Goal: Information Seeking & Learning: Check status

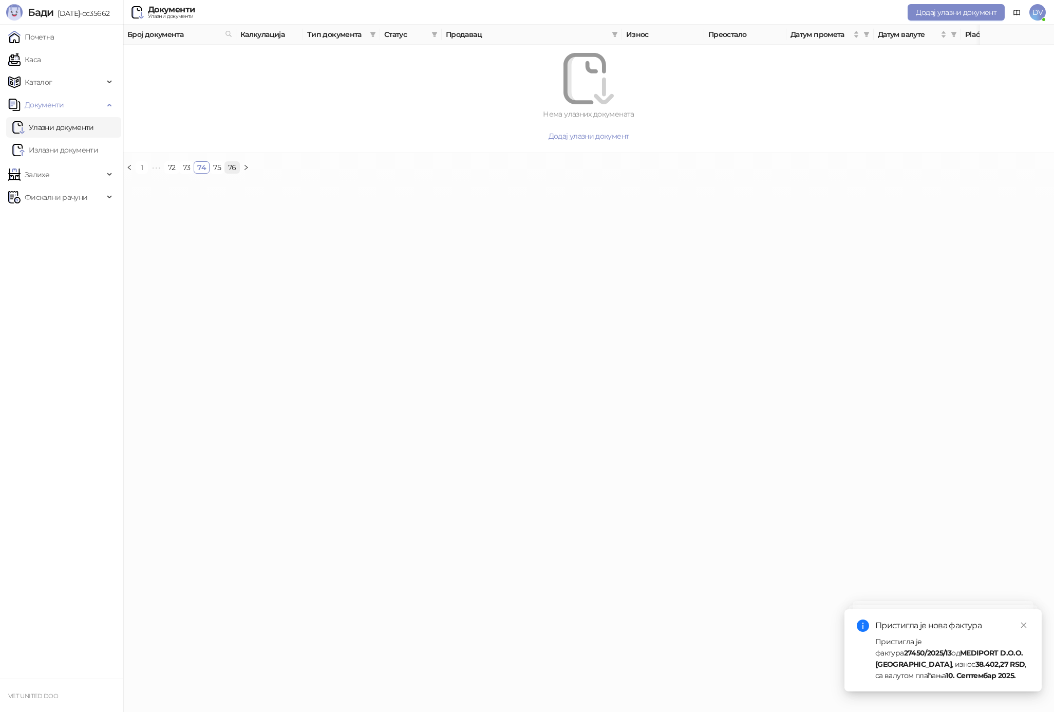
click at [232, 165] on link "76" at bounding box center [232, 167] width 14 height 11
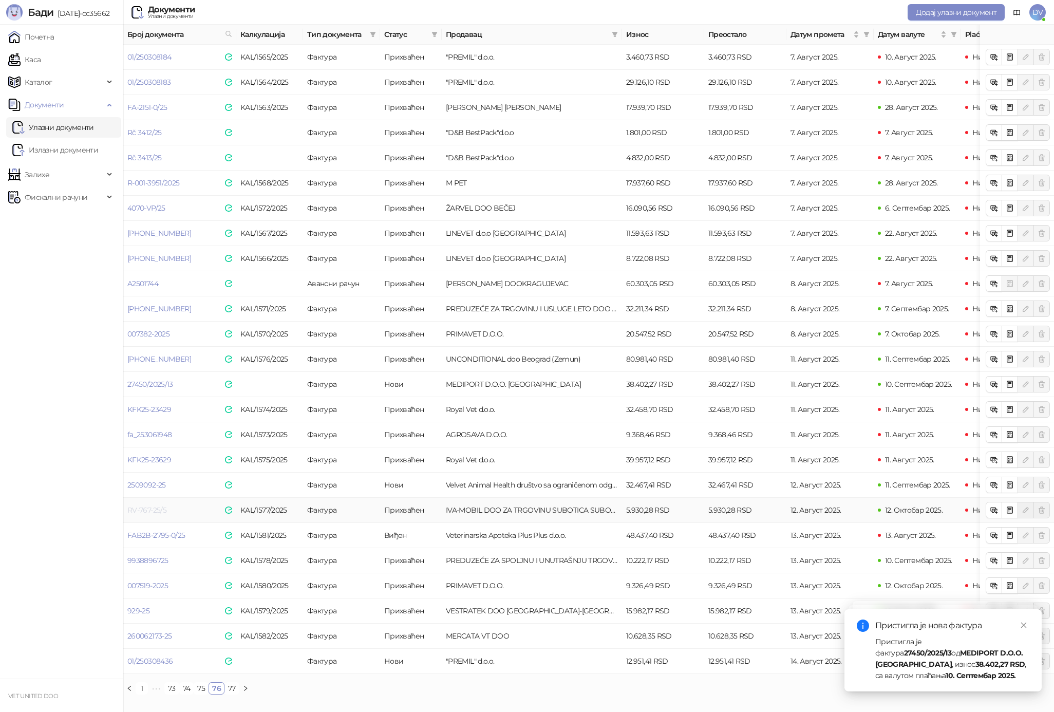
click at [154, 509] on link "RV-767-25/5" at bounding box center [146, 509] width 39 height 9
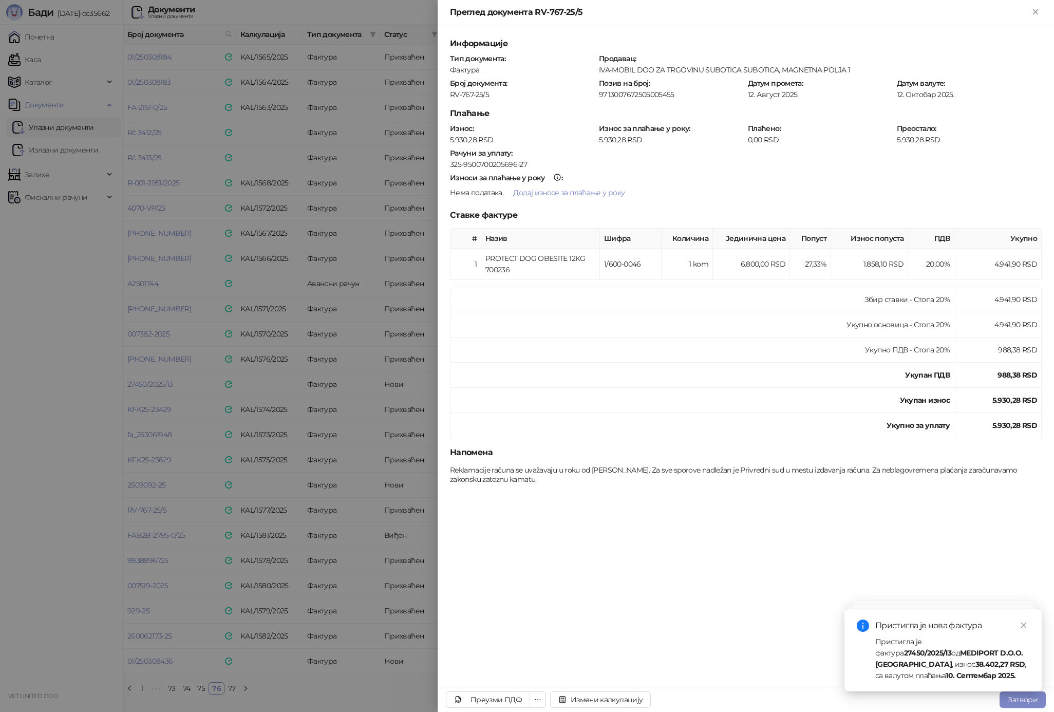
click at [266, 412] on div at bounding box center [527, 356] width 1054 height 712
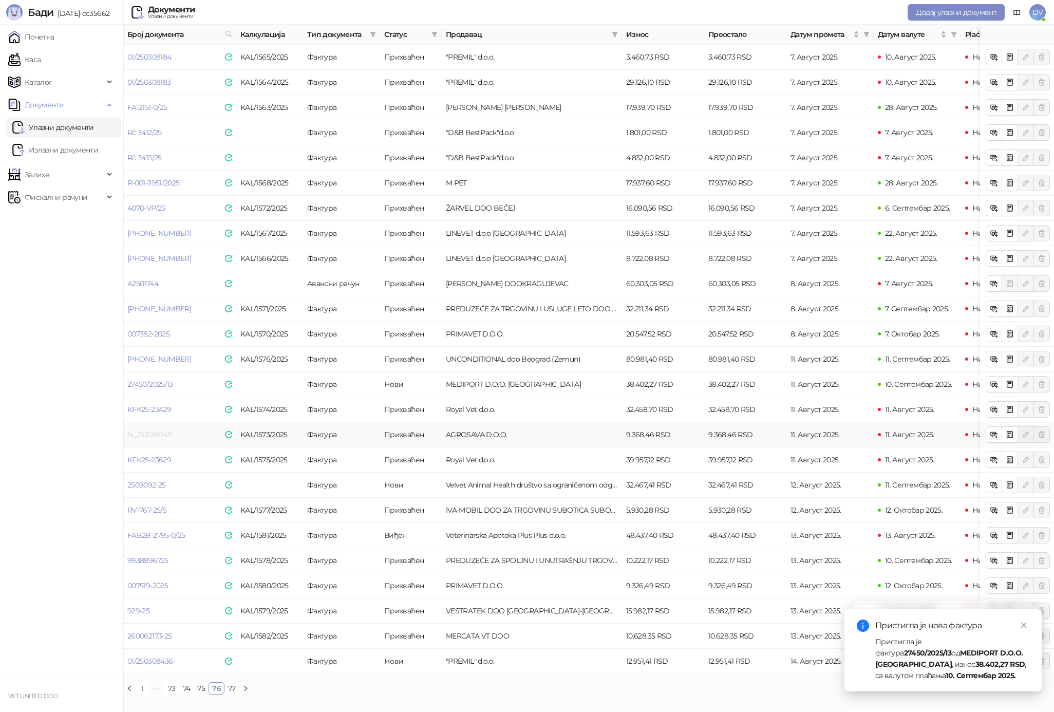
click at [147, 431] on link "fa_253061948" at bounding box center [149, 434] width 44 height 9
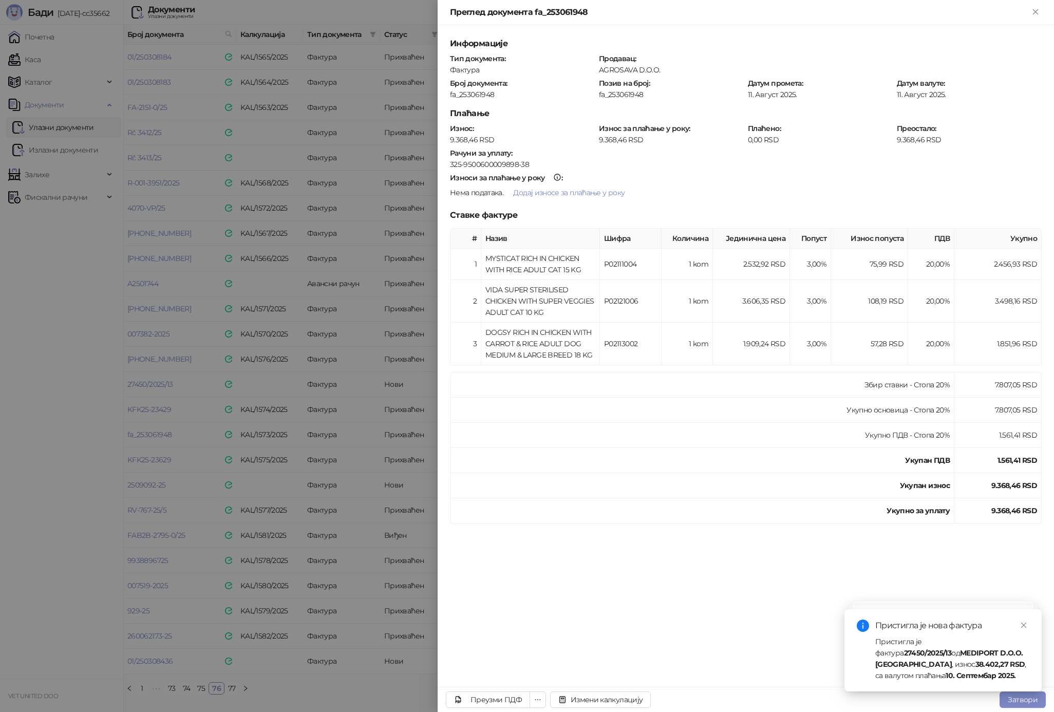
click at [148, 432] on div at bounding box center [527, 356] width 1054 height 712
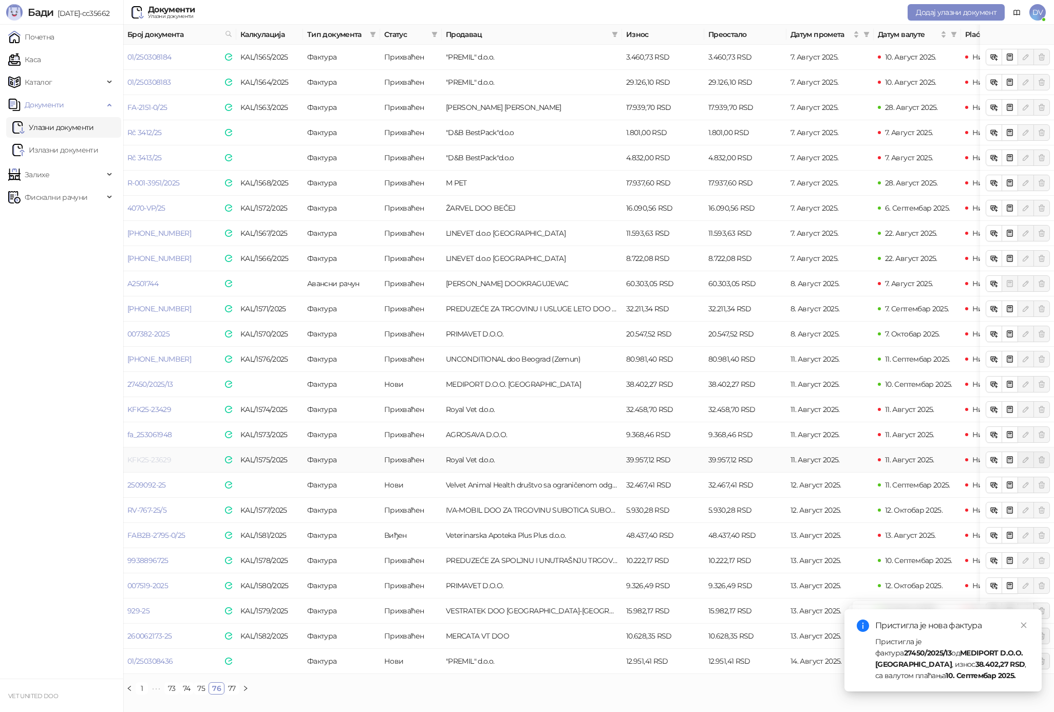
click at [160, 462] on link "KFK25-23629" at bounding box center [149, 459] width 44 height 9
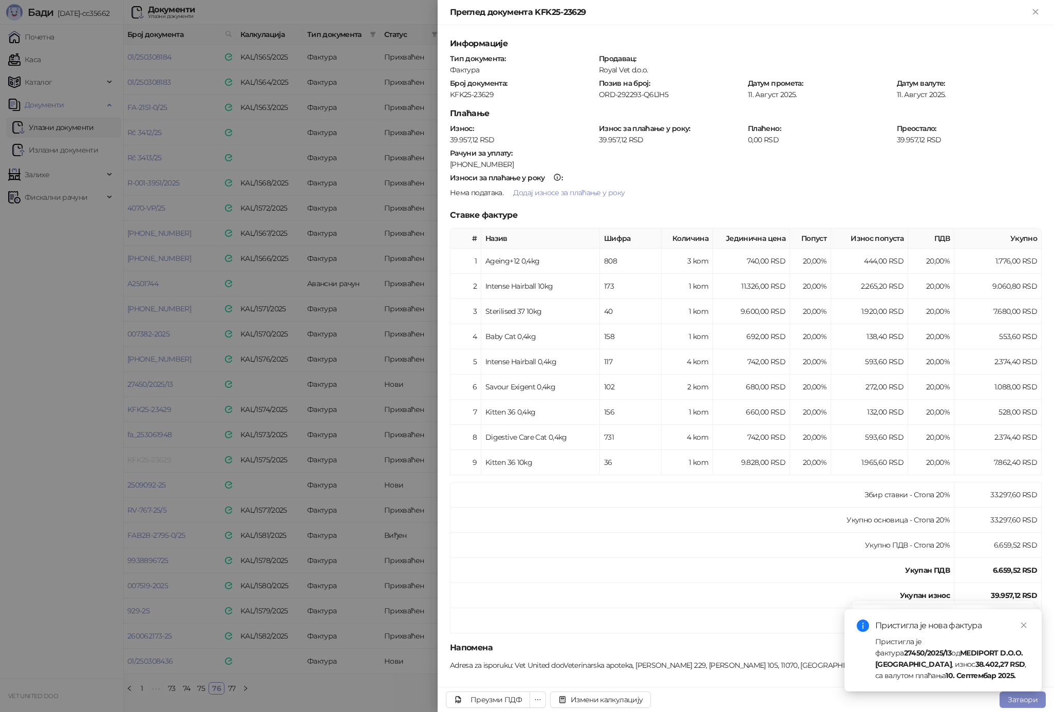
click at [160, 462] on div at bounding box center [527, 356] width 1054 height 712
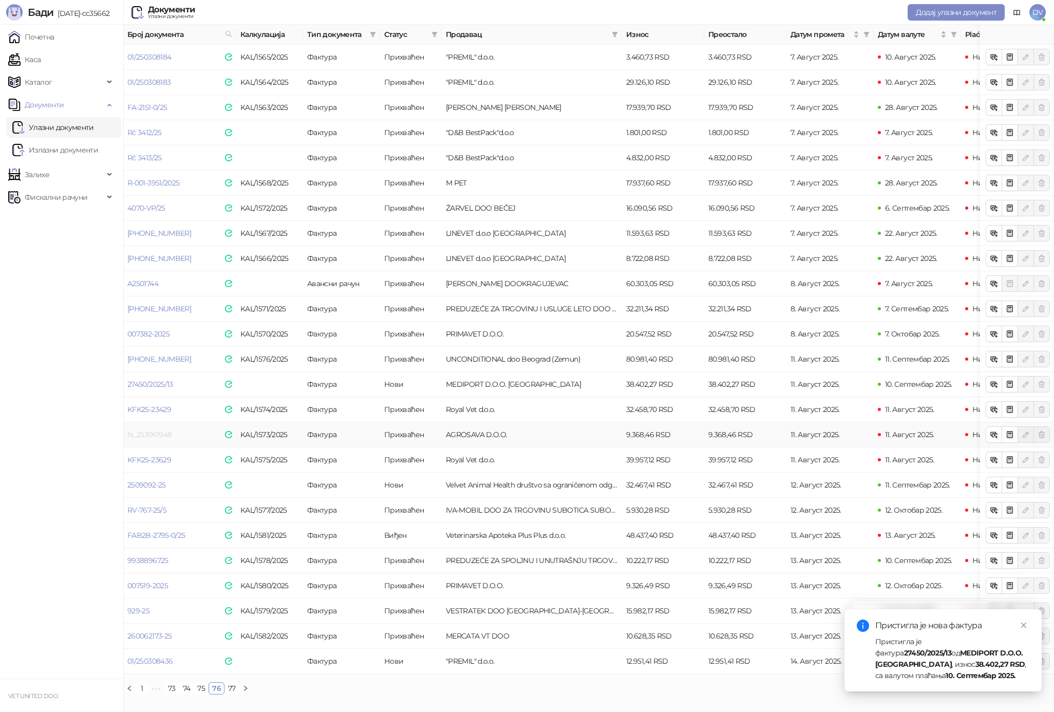
click at [161, 436] on link "fa_253061948" at bounding box center [149, 434] width 44 height 9
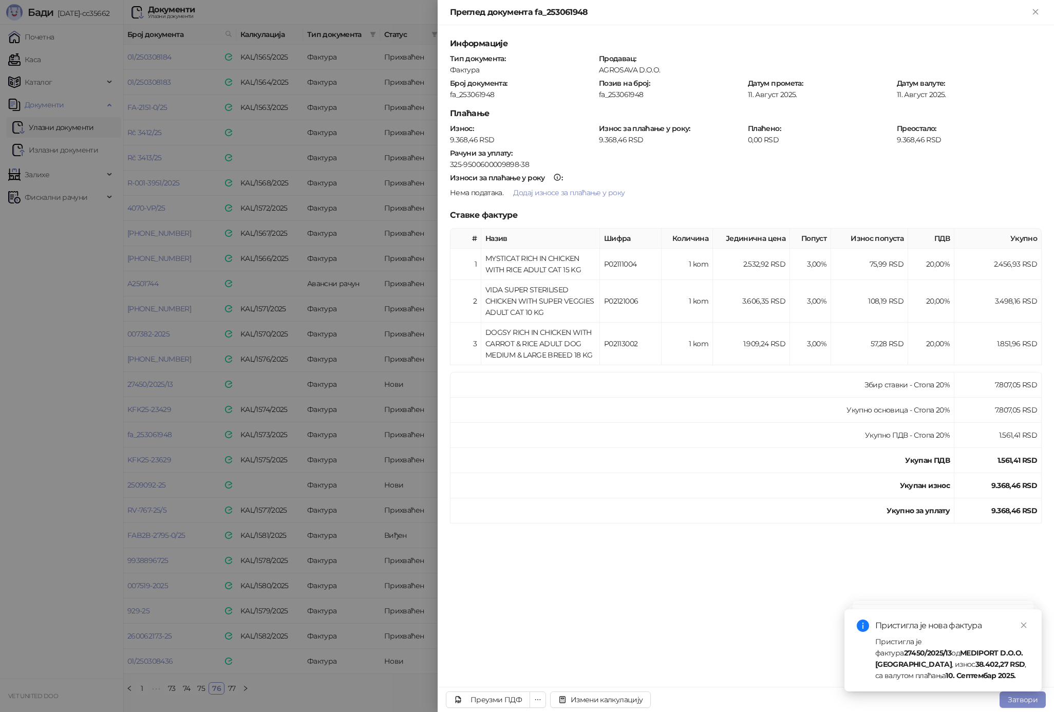
click at [161, 436] on div at bounding box center [527, 356] width 1054 height 712
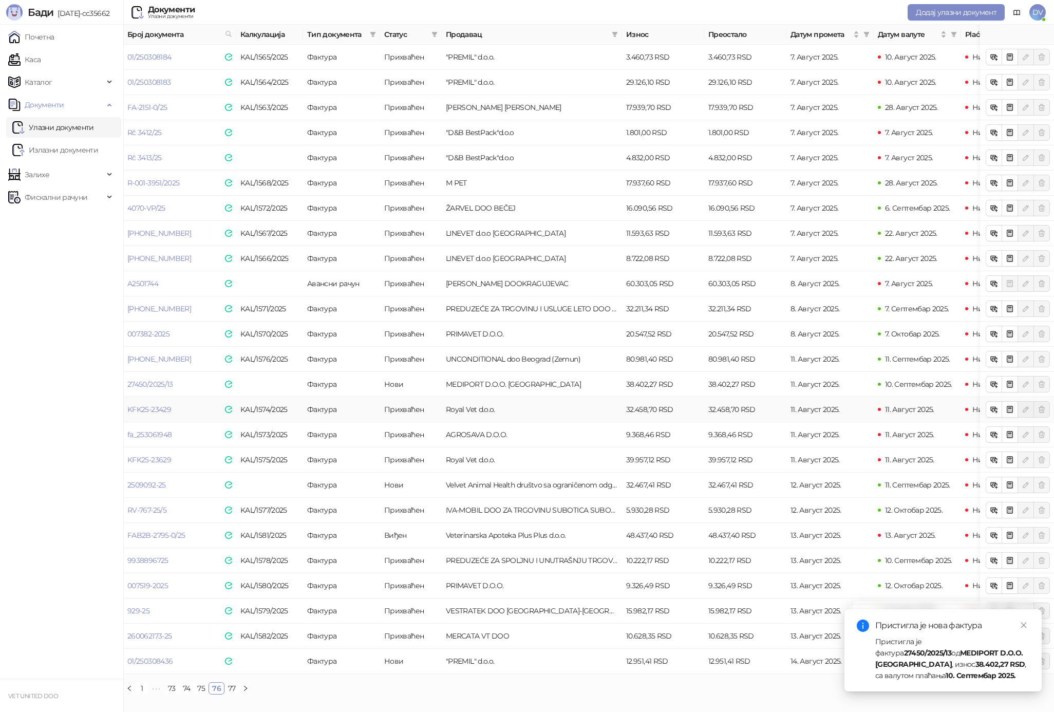
click at [157, 404] on td "KFK25-23429" at bounding box center [179, 409] width 113 height 25
click at [157, 407] on link "KFK25-23429" at bounding box center [149, 409] width 44 height 9
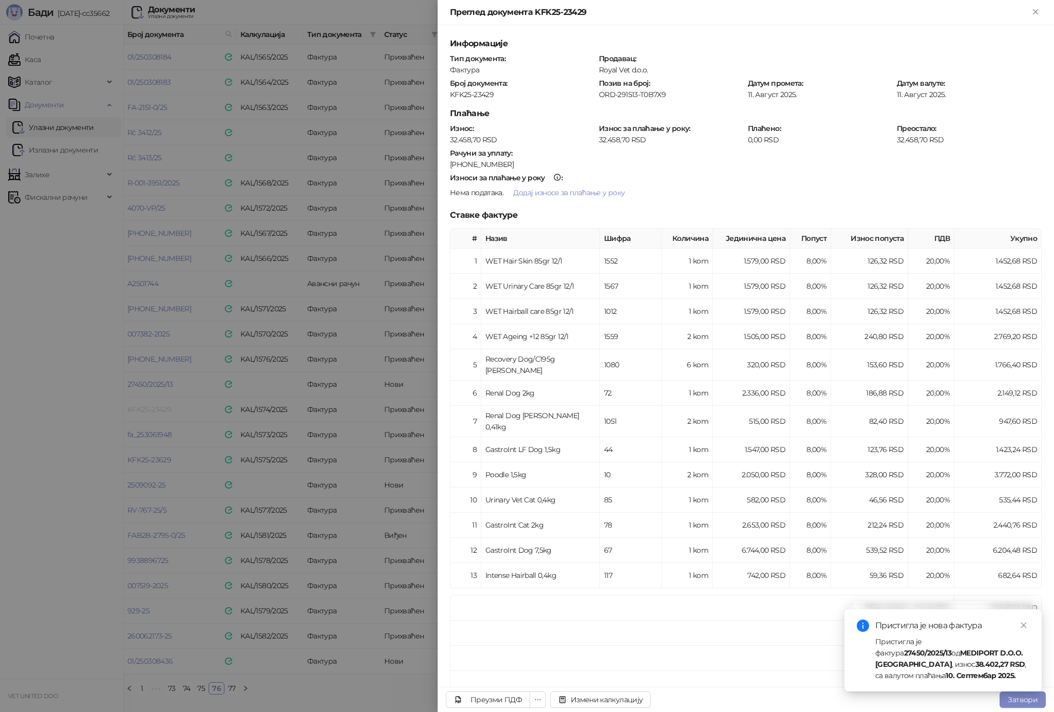
click at [157, 407] on div at bounding box center [527, 356] width 1054 height 712
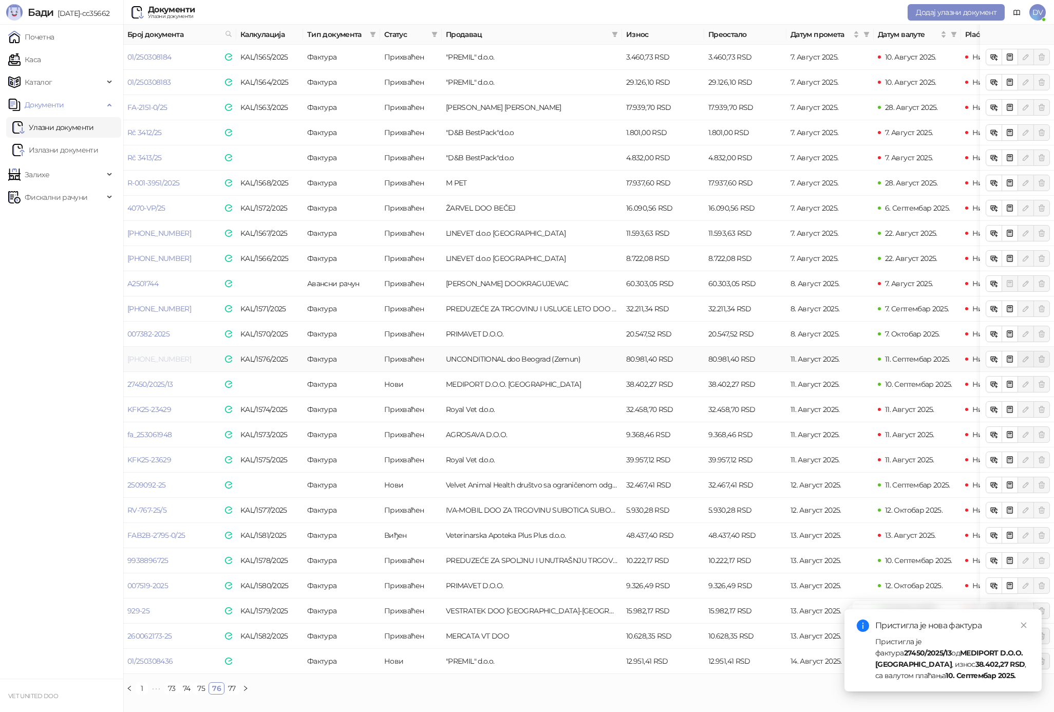
click at [160, 359] on link "[PHONE_NUMBER]" at bounding box center [159, 358] width 64 height 9
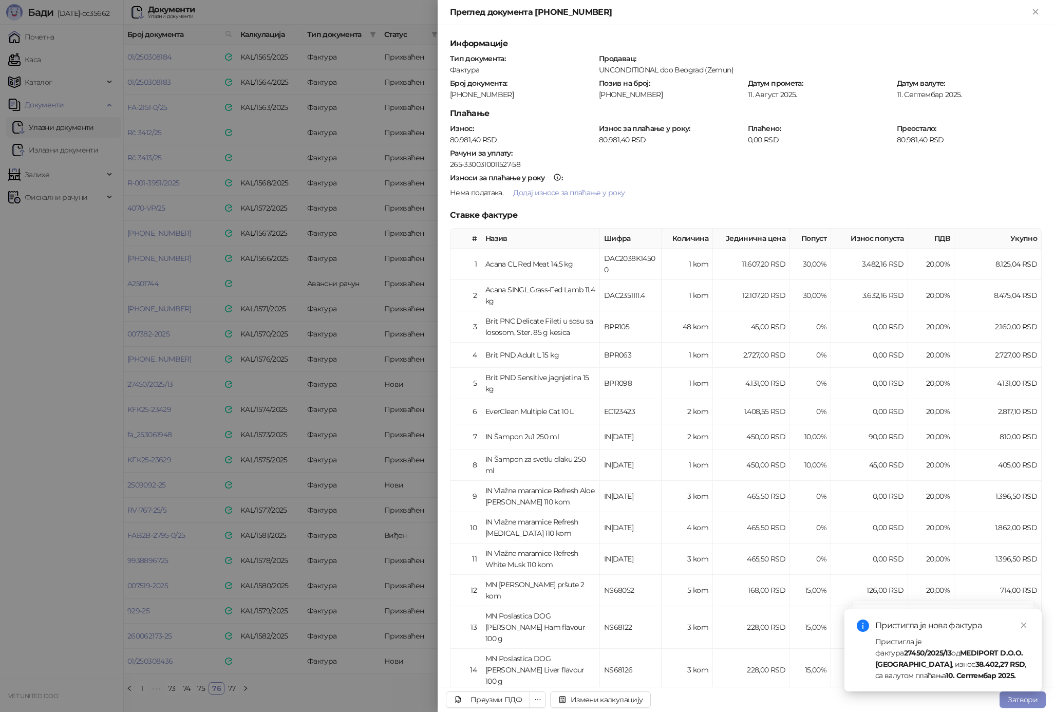
click at [160, 359] on div at bounding box center [527, 356] width 1054 height 712
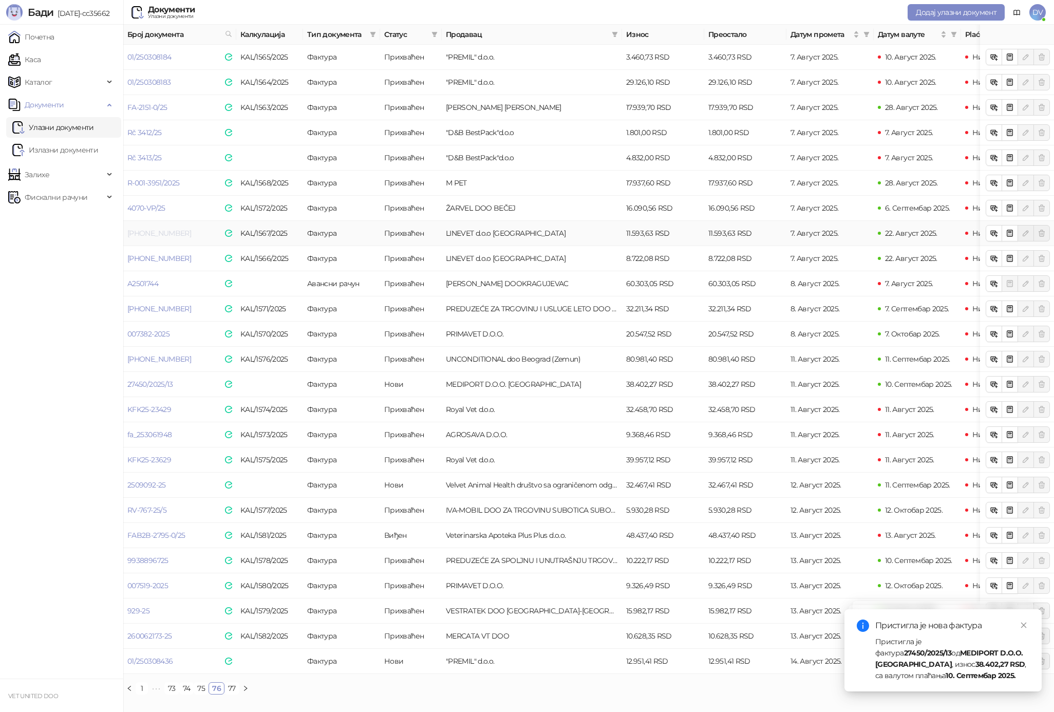
click at [165, 233] on link "[PHONE_NUMBER]" at bounding box center [159, 233] width 64 height 9
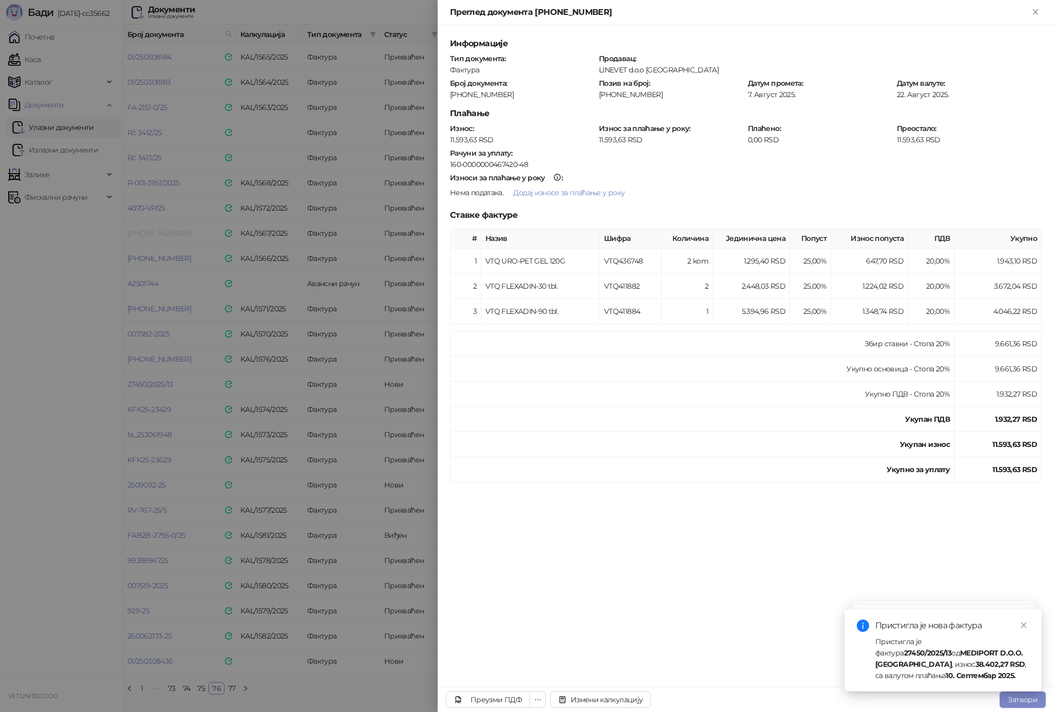
click at [165, 233] on div at bounding box center [527, 356] width 1054 height 712
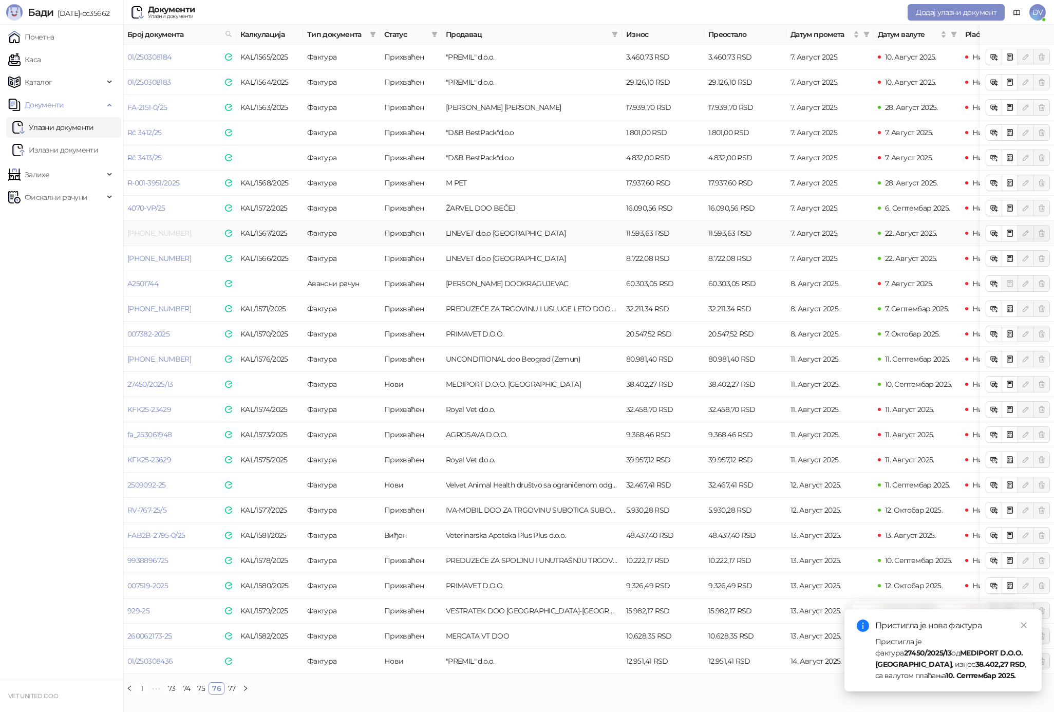
click at [165, 234] on link "[PHONE_NUMBER]" at bounding box center [159, 233] width 64 height 9
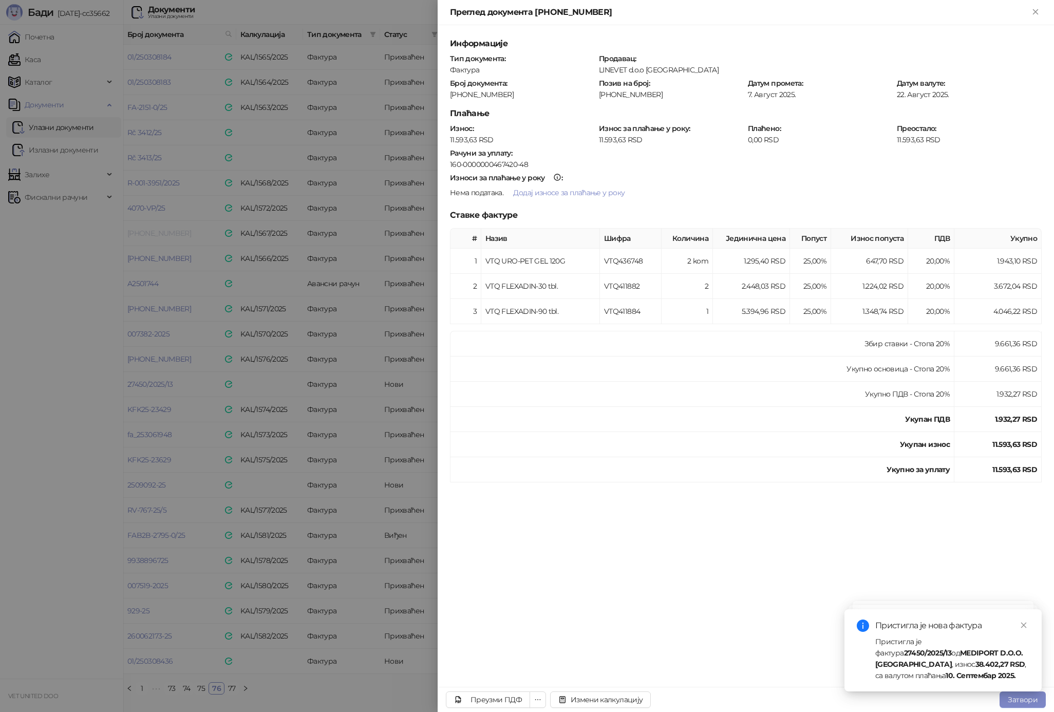
click at [165, 234] on div at bounding box center [527, 356] width 1054 height 712
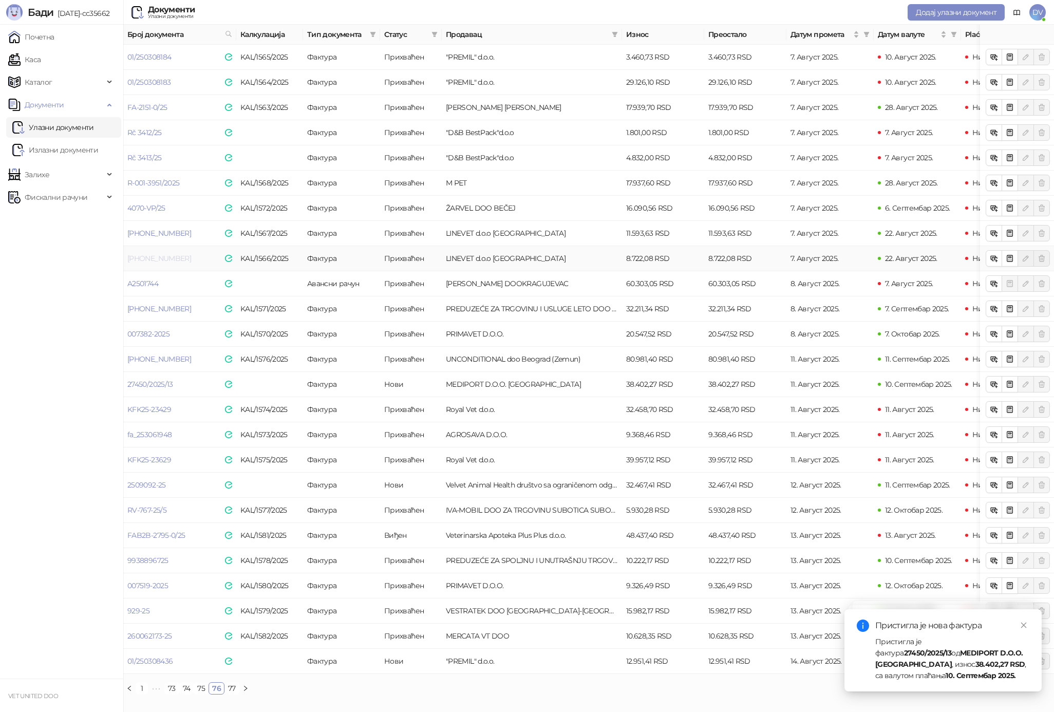
click at [161, 259] on link "[PHONE_NUMBER]" at bounding box center [159, 258] width 64 height 9
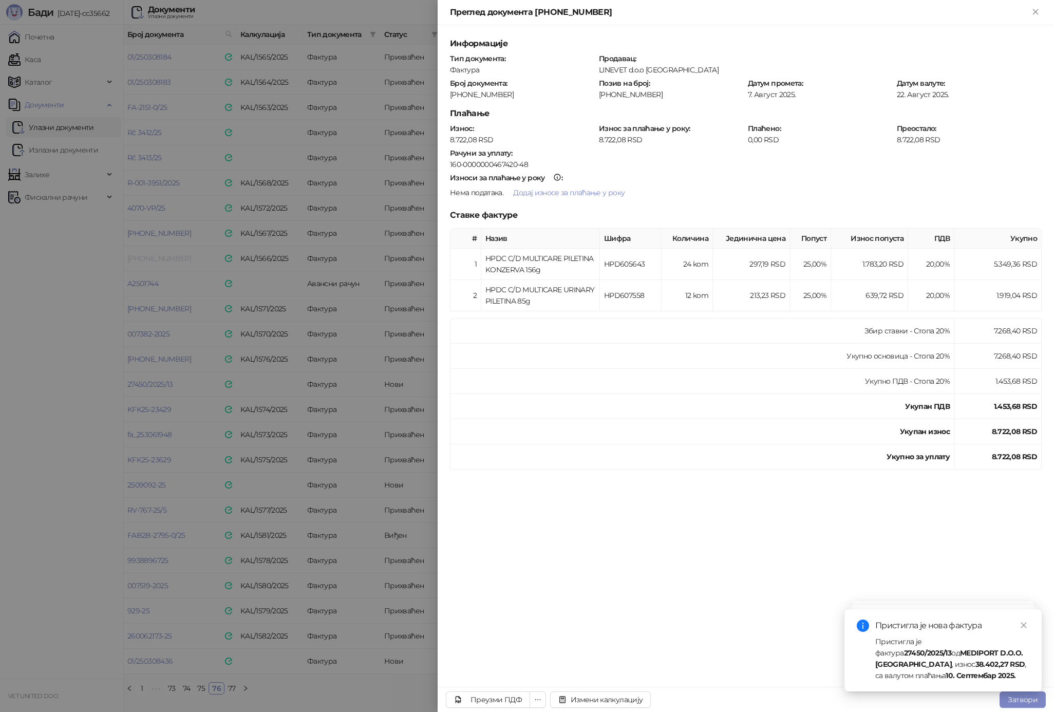
click at [161, 259] on div at bounding box center [527, 356] width 1054 height 712
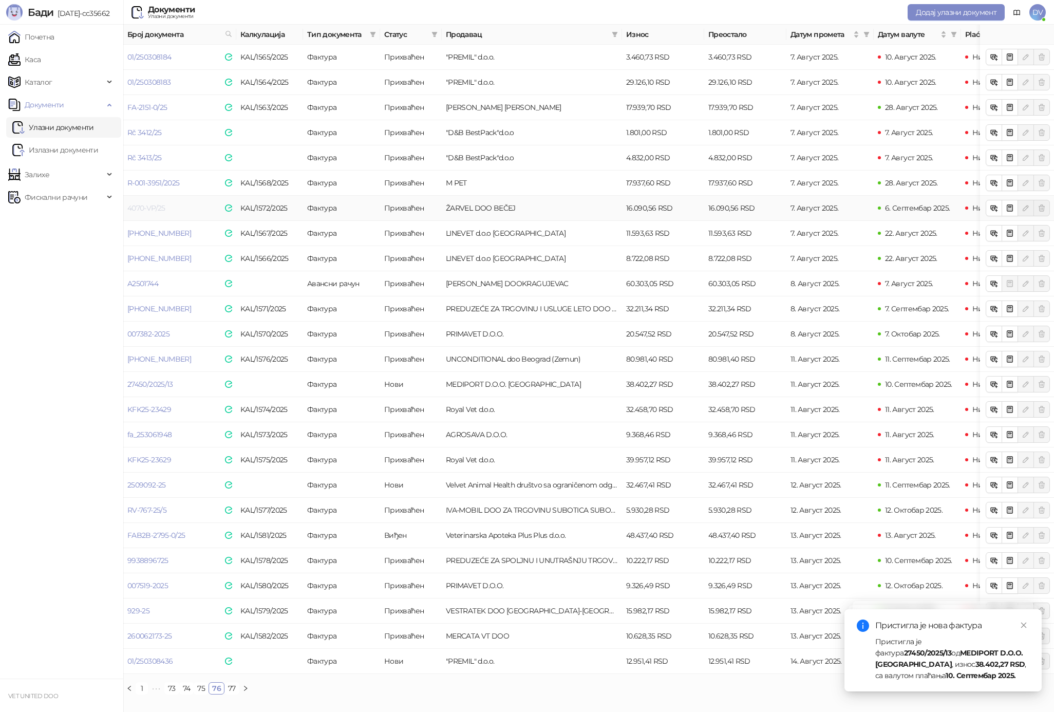
click at [163, 205] on link "4070-VP/25" at bounding box center [146, 207] width 38 height 9
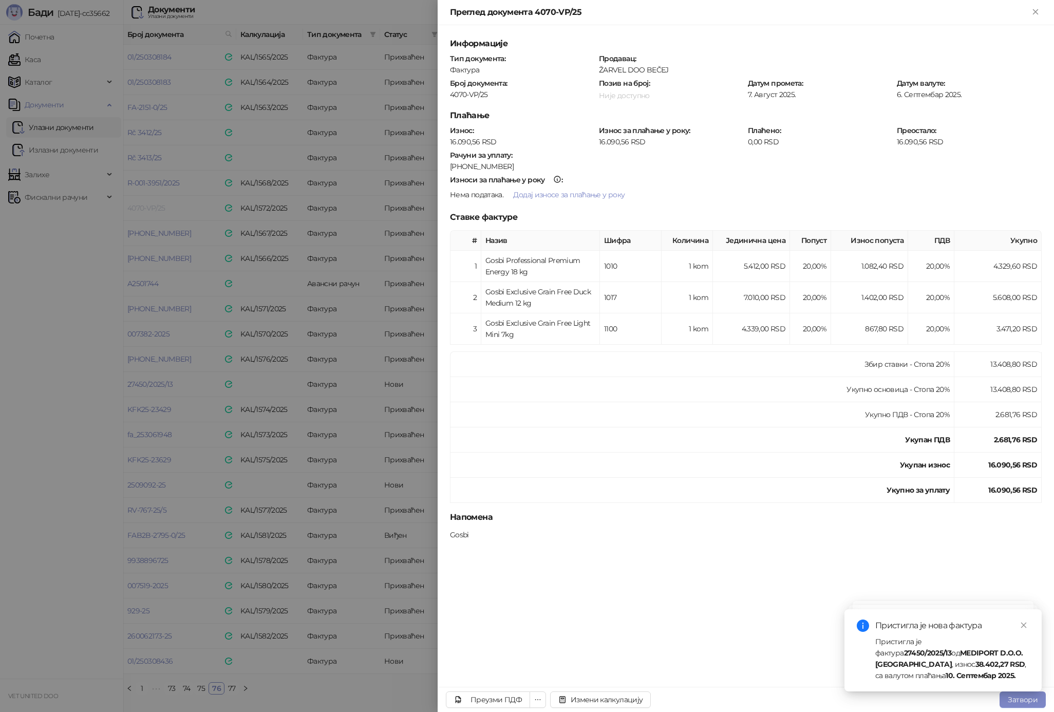
click at [163, 205] on div at bounding box center [527, 356] width 1054 height 712
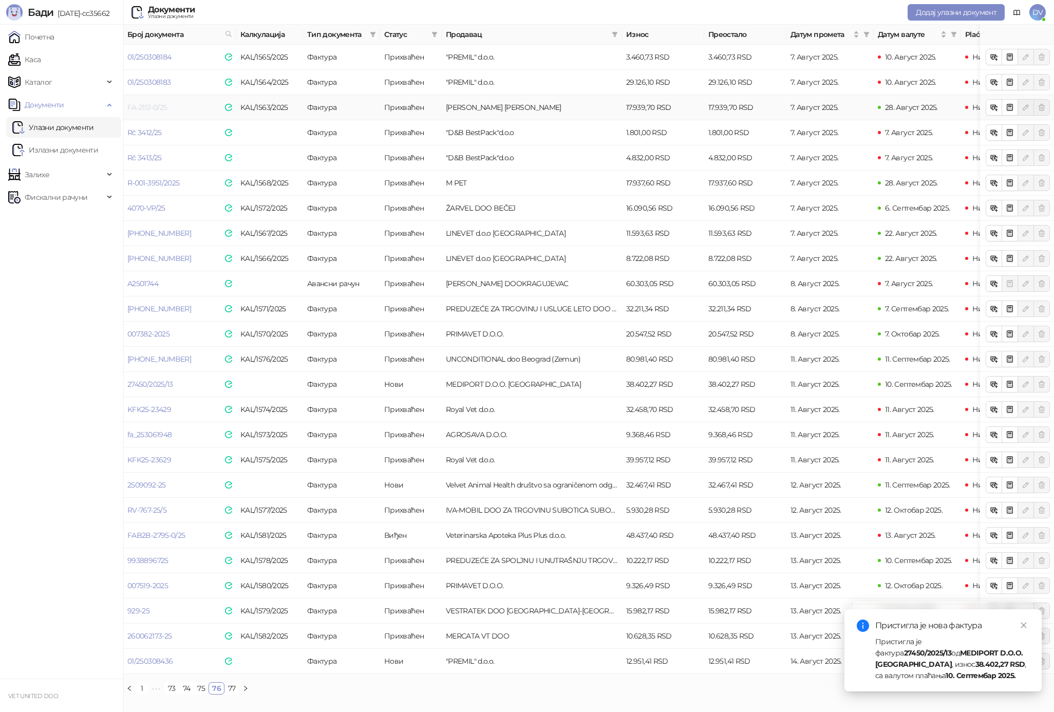
click at [144, 103] on link "FA-2151-0/25" at bounding box center [147, 107] width 40 height 9
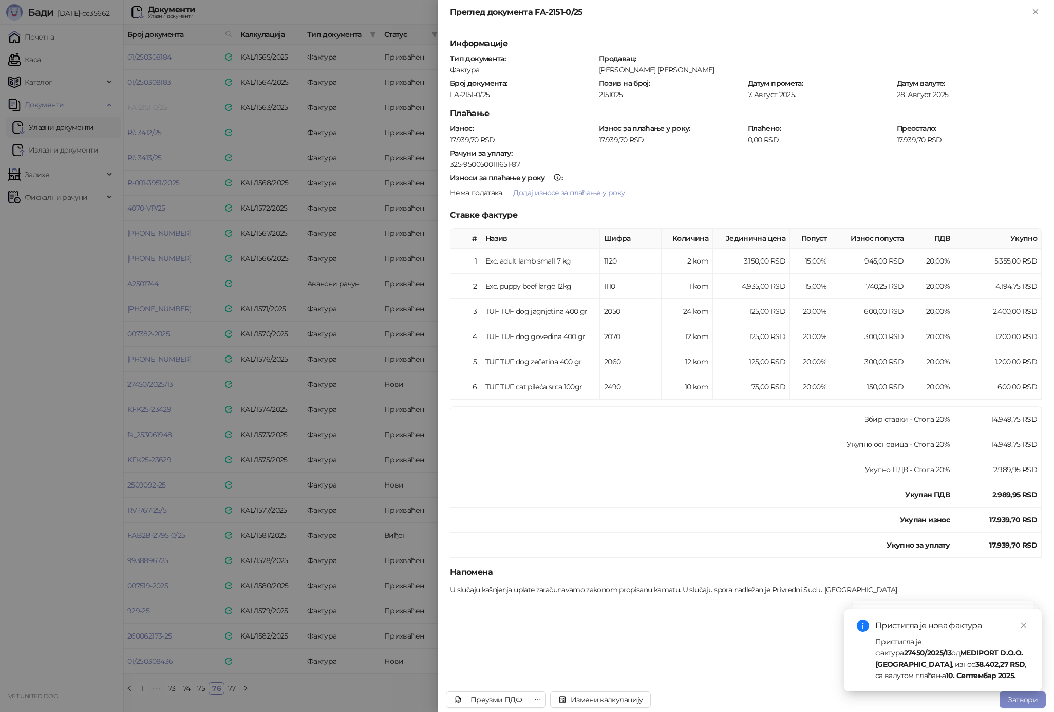
click at [144, 103] on div at bounding box center [527, 356] width 1054 height 712
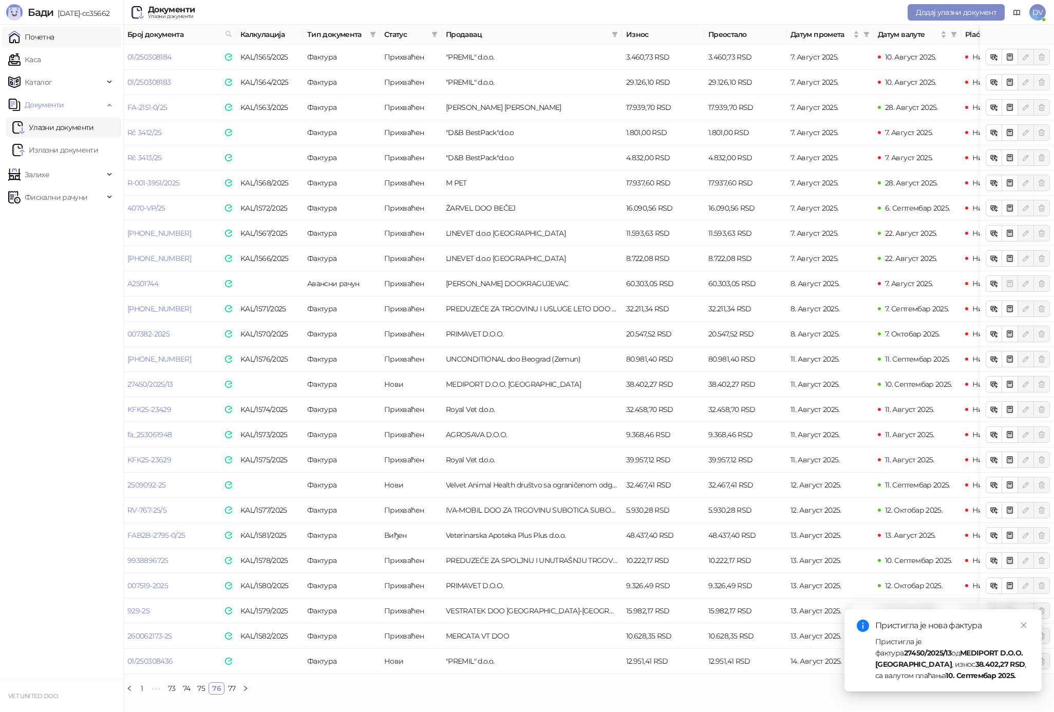
click at [54, 40] on link "Почетна" at bounding box center [31, 37] width 46 height 21
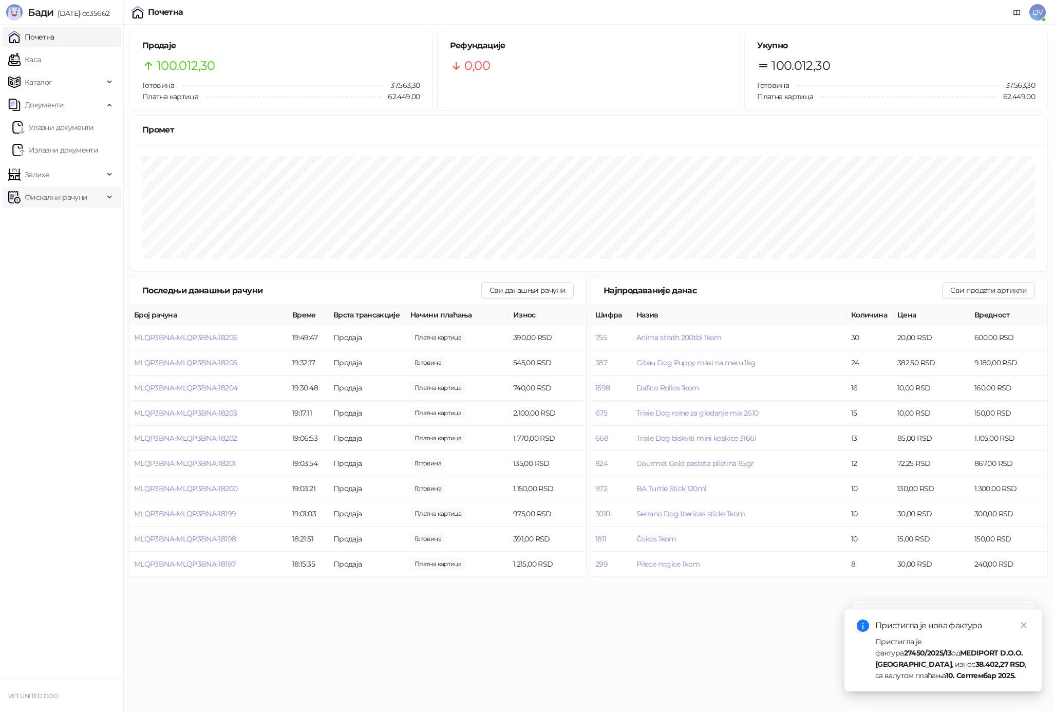
click at [69, 187] on span "Фискални рачуни" at bounding box center [56, 197] width 63 height 21
click at [55, 239] on link "По данима" at bounding box center [39, 242] width 54 height 21
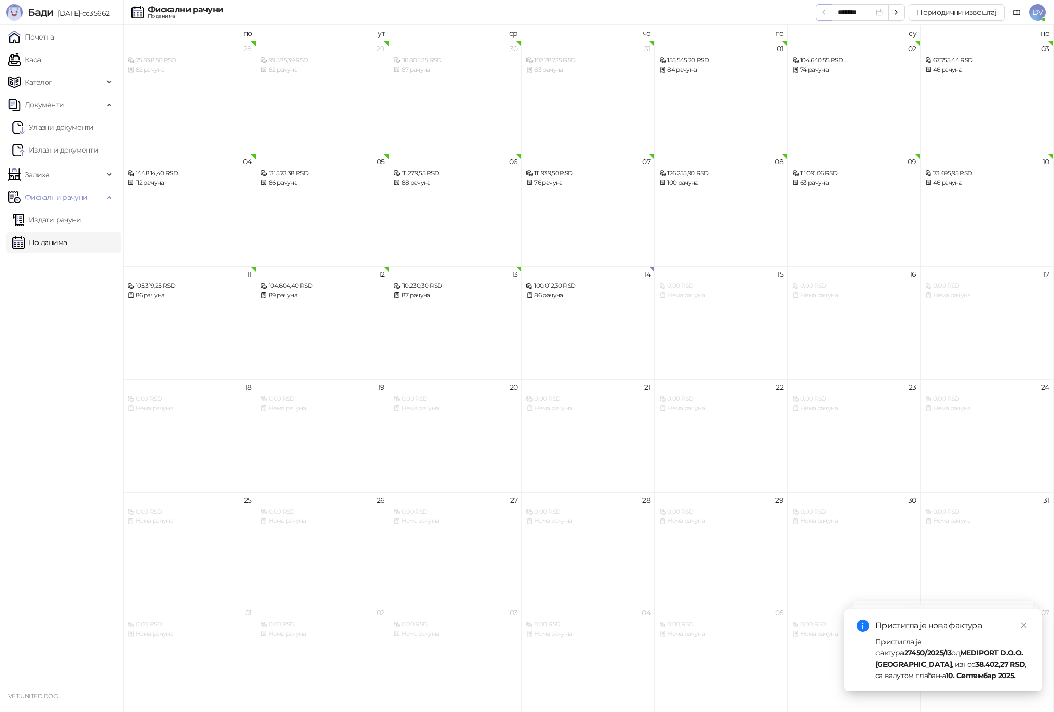
click at [825, 12] on icon "button" at bounding box center [824, 12] width 2 height 4
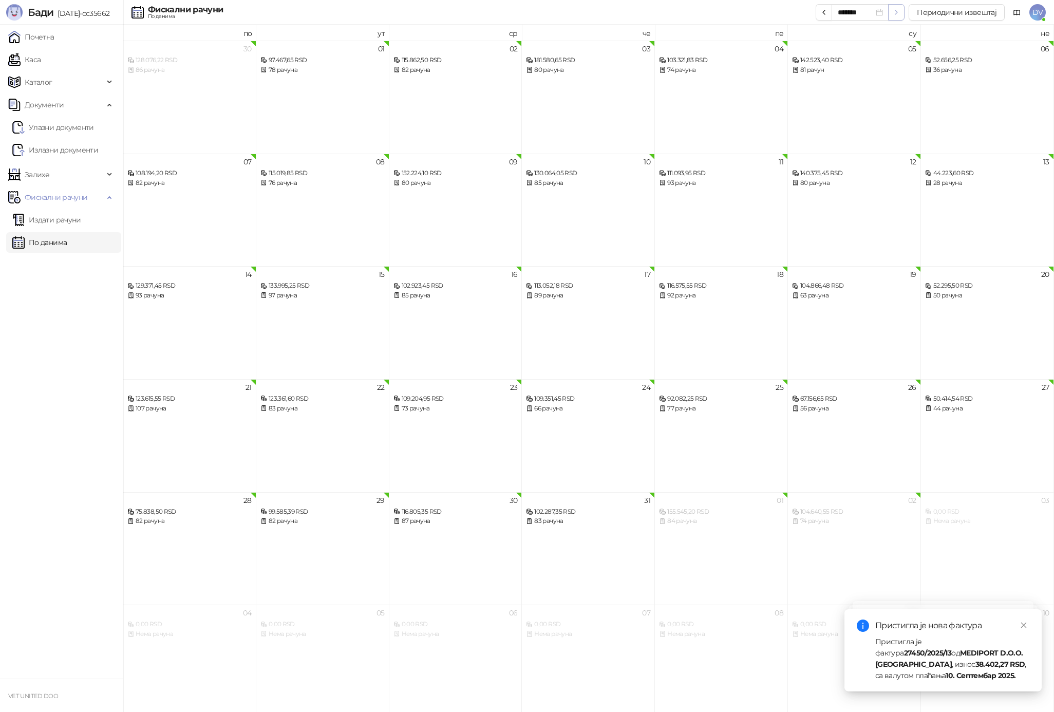
click at [900, 13] on icon "button" at bounding box center [896, 12] width 8 height 8
type input "*******"
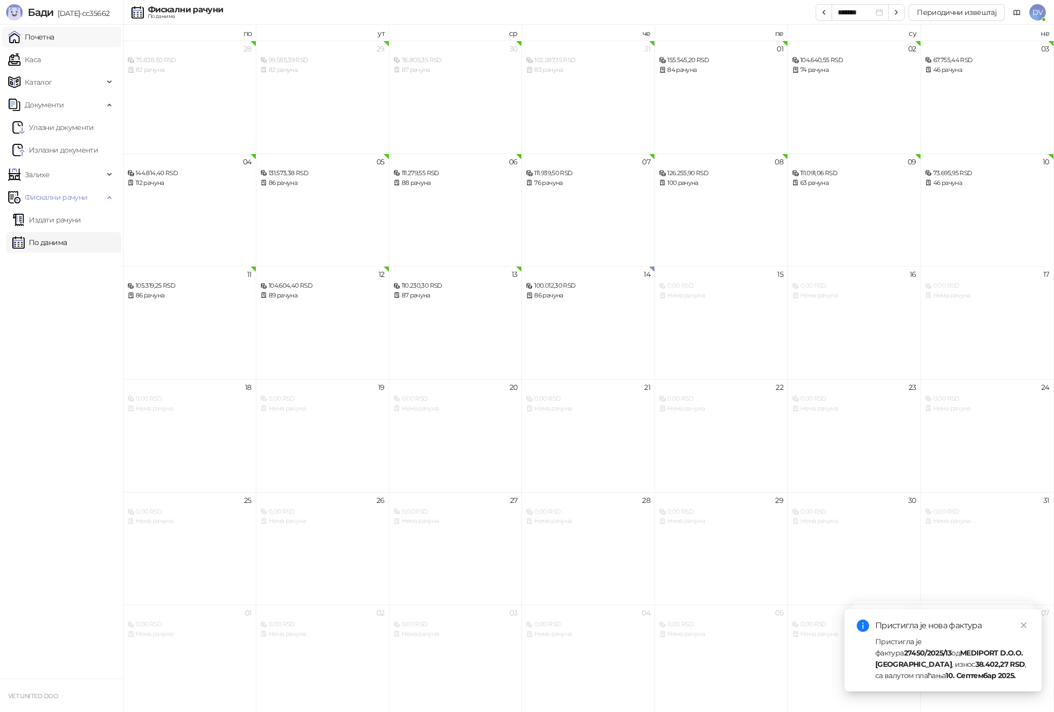
click at [54, 33] on link "Почетна" at bounding box center [31, 37] width 46 height 21
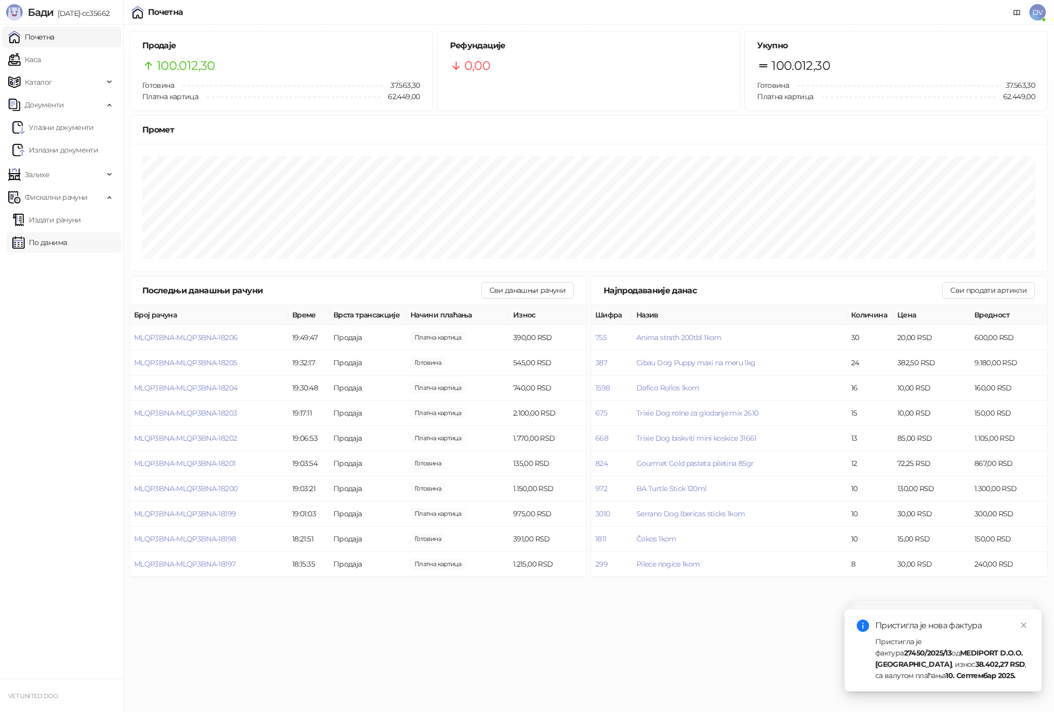
click at [67, 242] on link "По данима" at bounding box center [39, 242] width 54 height 21
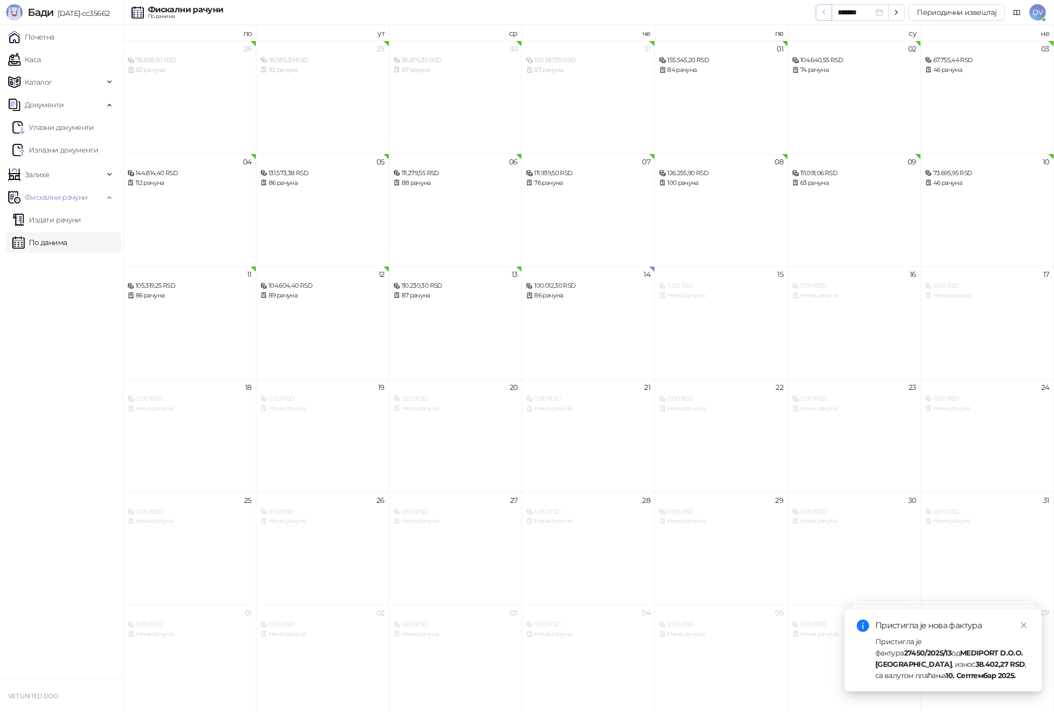
click at [824, 14] on icon "button" at bounding box center [824, 12] width 8 height 8
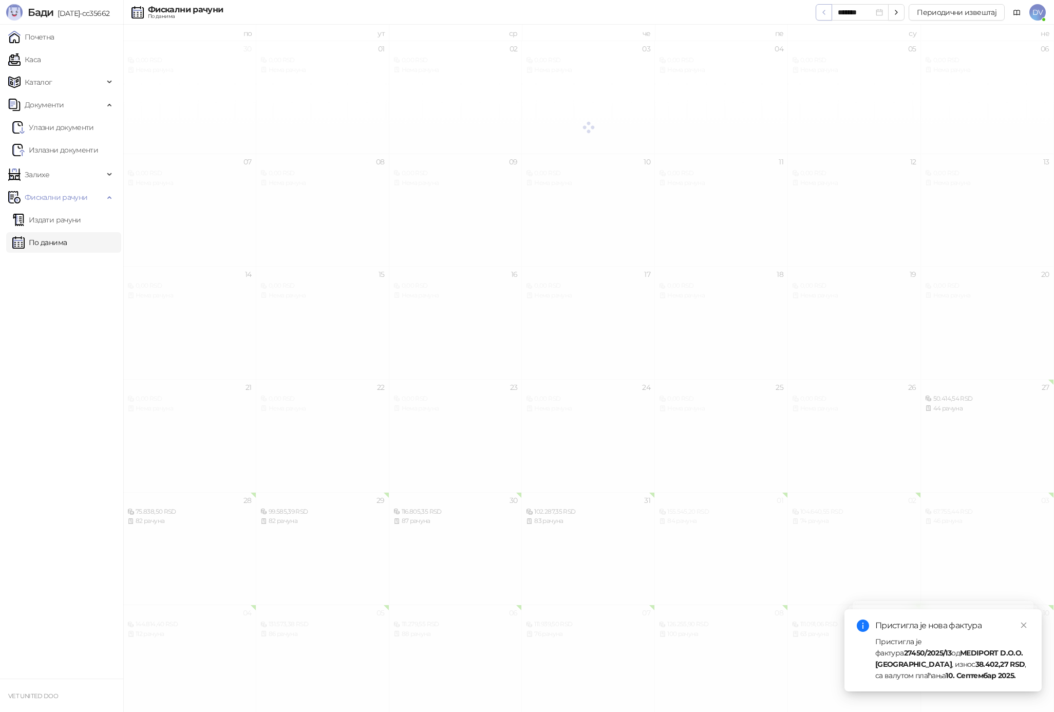
click at [824, 14] on icon "button" at bounding box center [824, 12] width 8 height 8
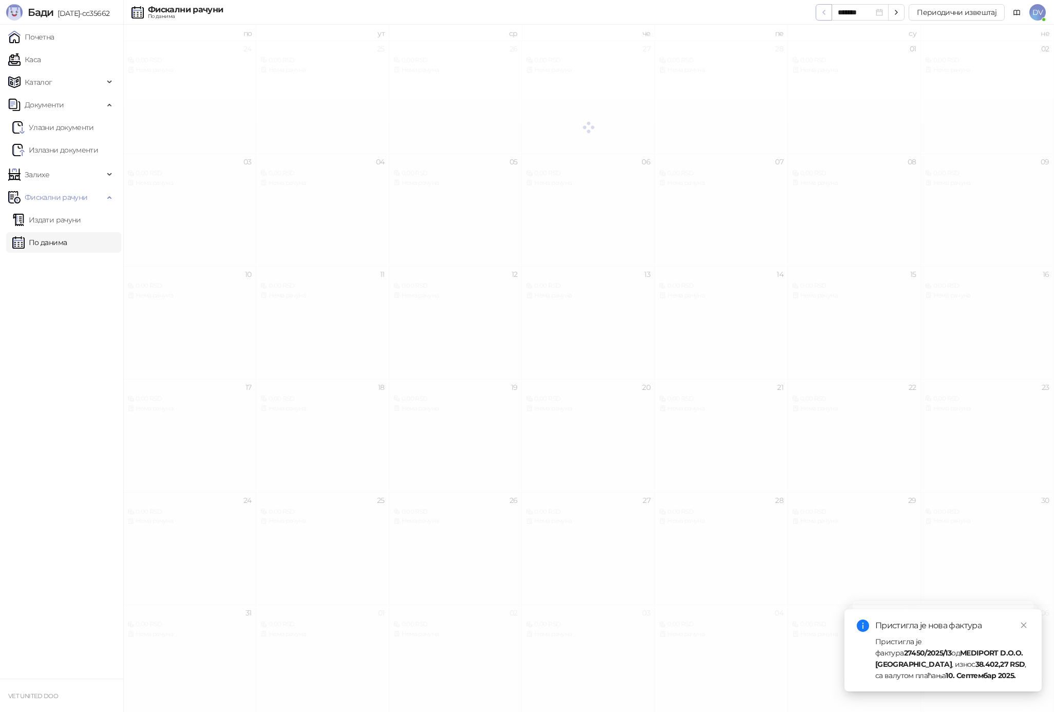
click at [824, 14] on icon "button" at bounding box center [824, 12] width 8 height 8
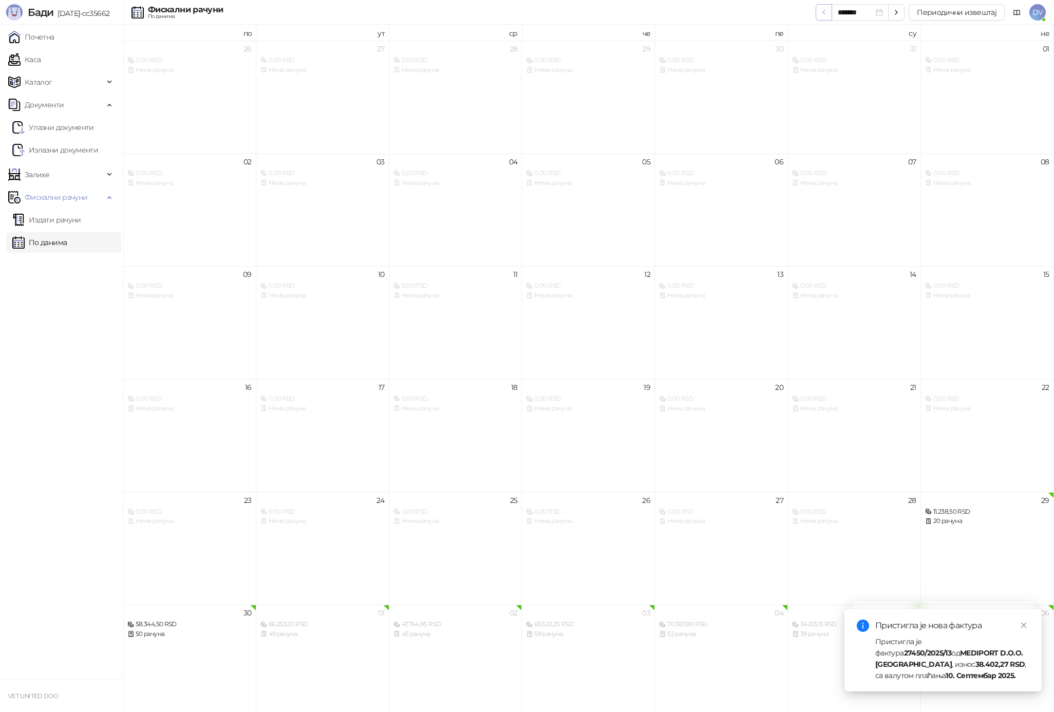
click at [824, 13] on icon "button" at bounding box center [824, 12] width 8 height 8
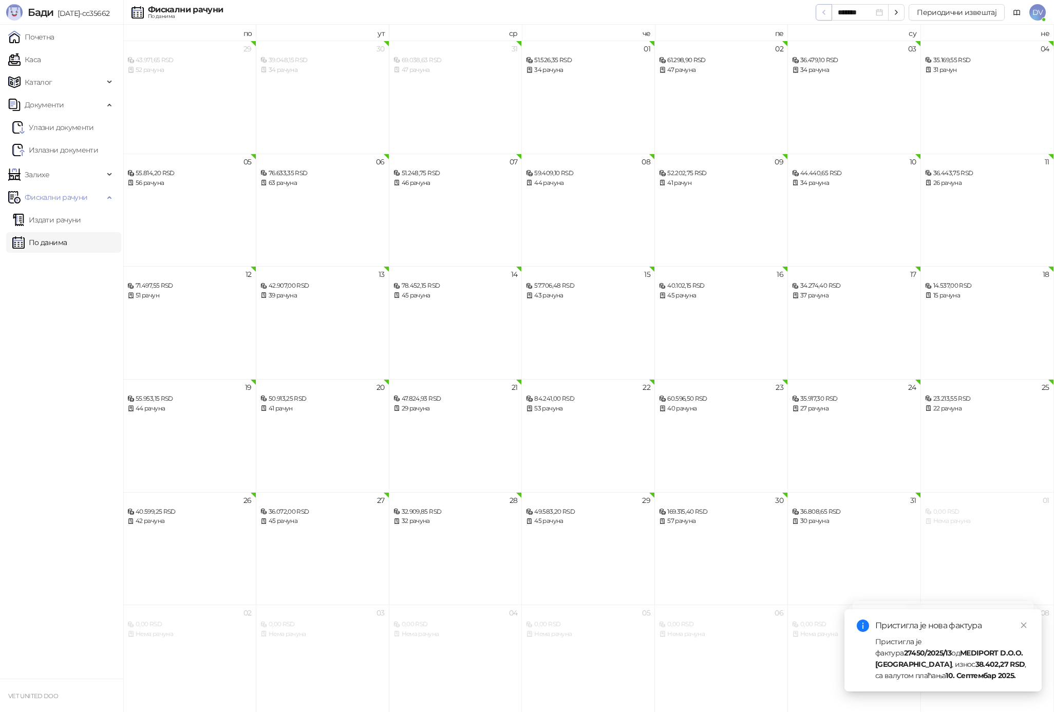
click at [824, 13] on icon "button" at bounding box center [824, 12] width 8 height 8
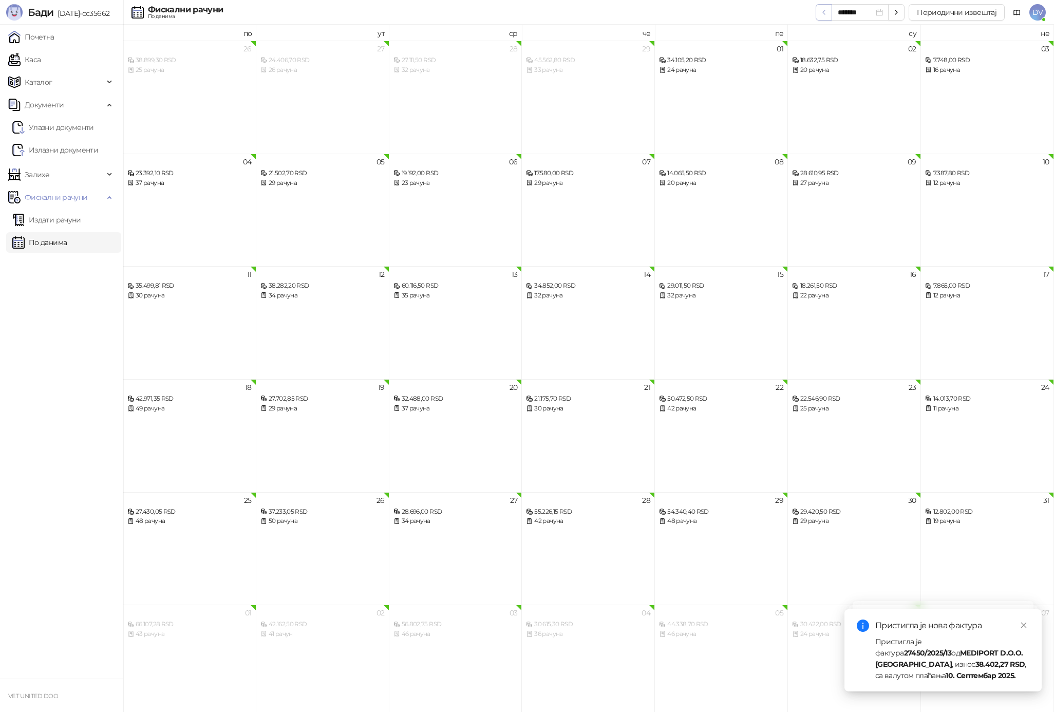
click at [824, 12] on icon "button" at bounding box center [824, 12] width 8 height 8
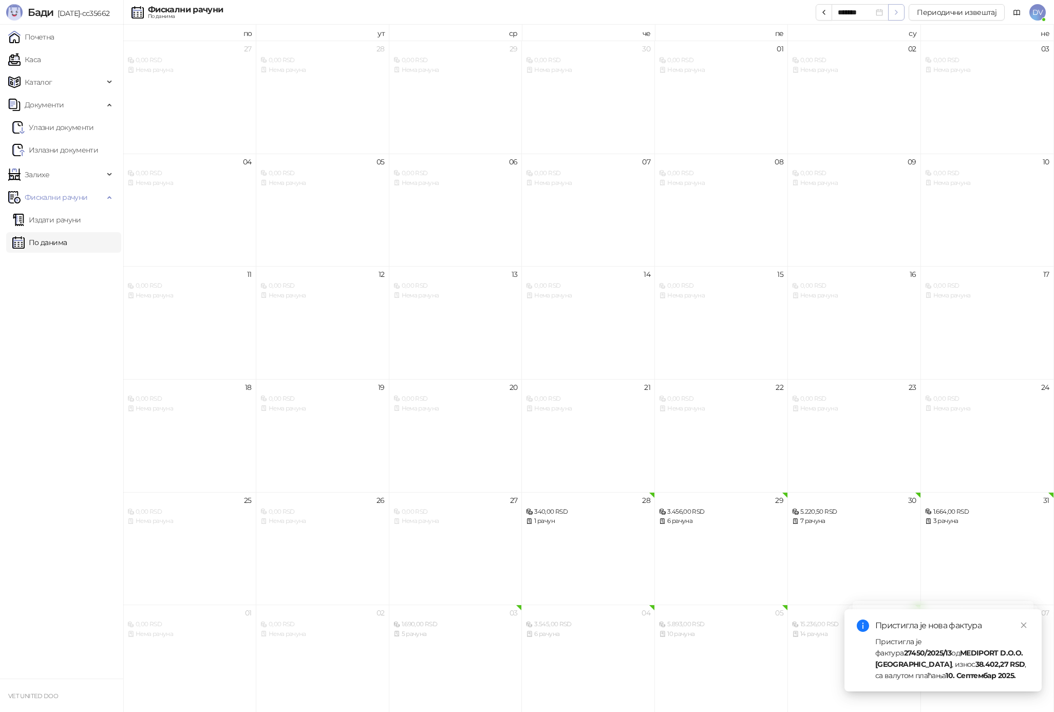
click at [904, 8] on button "button" at bounding box center [896, 12] width 16 height 16
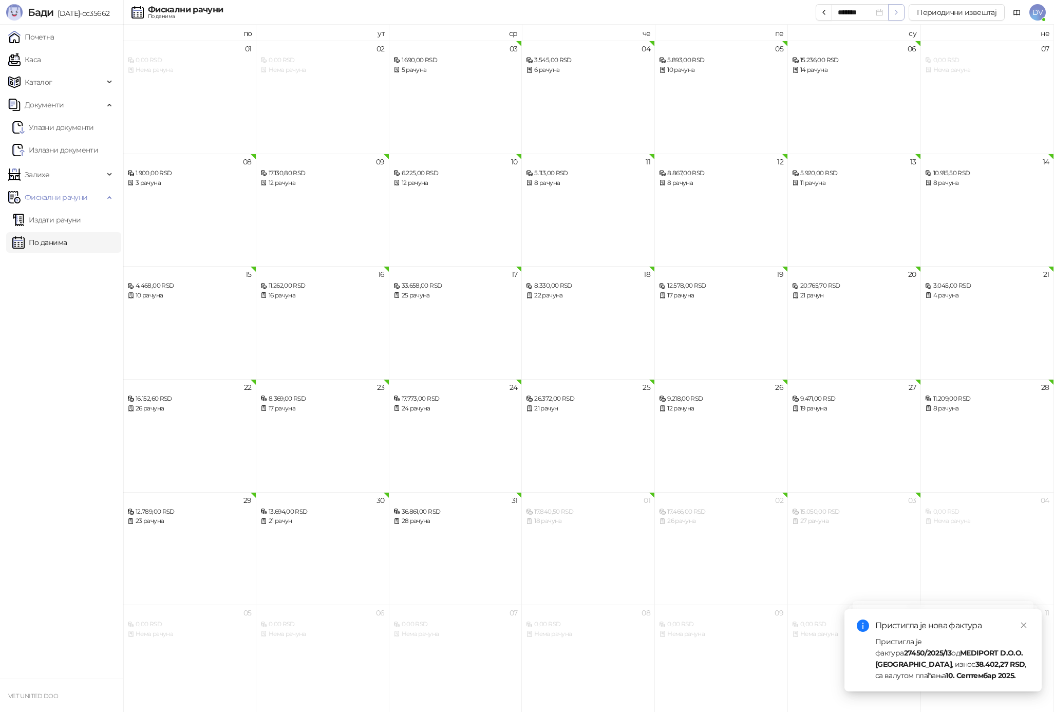
click at [903, 8] on button "button" at bounding box center [896, 12] width 16 height 16
type input "*******"
